Goal: Task Accomplishment & Management: Use online tool/utility

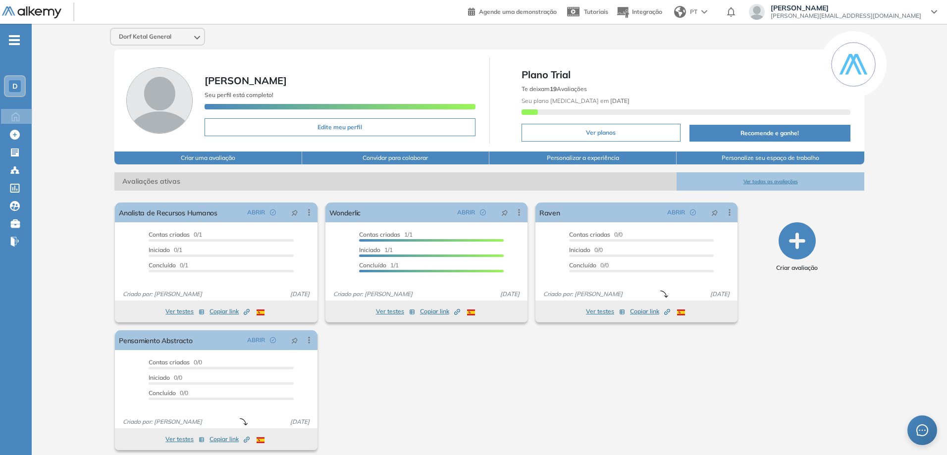
click at [406, 384] on div "Proctoring será ativado Importante: Usuários que já completaram a avaliação não…" at bounding box center [426, 327] width 631 height 256
click at [468, 352] on div "Proctoring será ativado Importante: Usuários que já completaram a avaliação não…" at bounding box center [426, 327] width 631 height 256
click at [808, 369] on div "Criar avaliação" at bounding box center [797, 327] width 126 height 256
click at [53, 255] on div "Dorf Ketal General [PERSON_NAME] perfil está completo! Edite meu perfil Plano T…" at bounding box center [489, 243] width 915 height 438
